Goal: Book appointment/travel/reservation

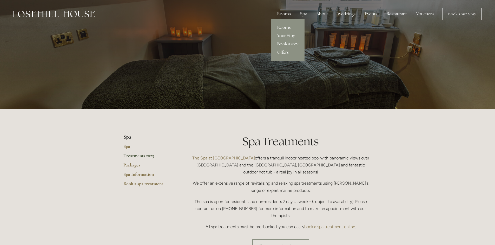
click at [286, 26] on link "Rooms" at bounding box center [287, 27] width 33 height 8
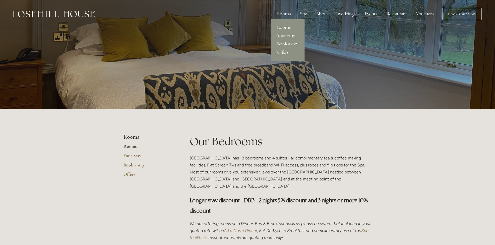
click at [288, 44] on link "Book a stay" at bounding box center [287, 44] width 33 height 8
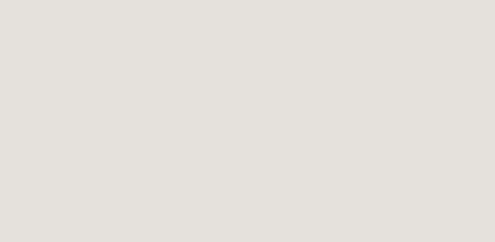
scroll to position [597, 0]
